Goal: Transaction & Acquisition: Purchase product/service

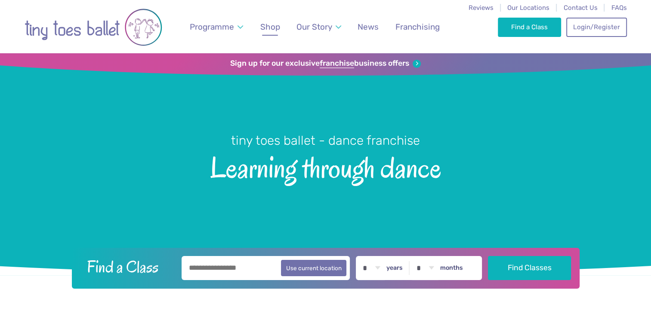
click at [276, 24] on span "Shop" at bounding box center [270, 27] width 20 height 10
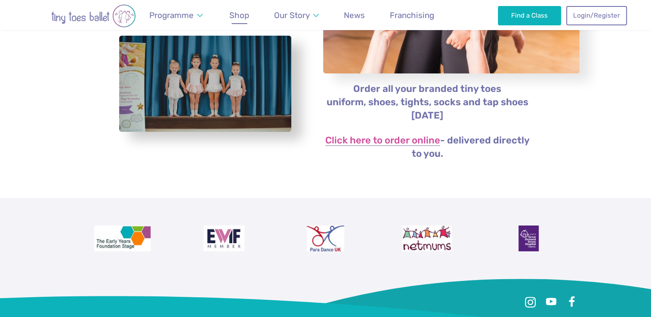
scroll to position [194, 0]
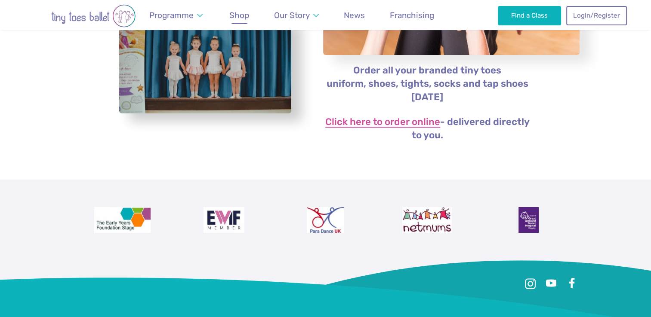
click at [388, 125] on link "Click here to order online" at bounding box center [382, 122] width 115 height 10
